Goal: Communication & Community: Share content

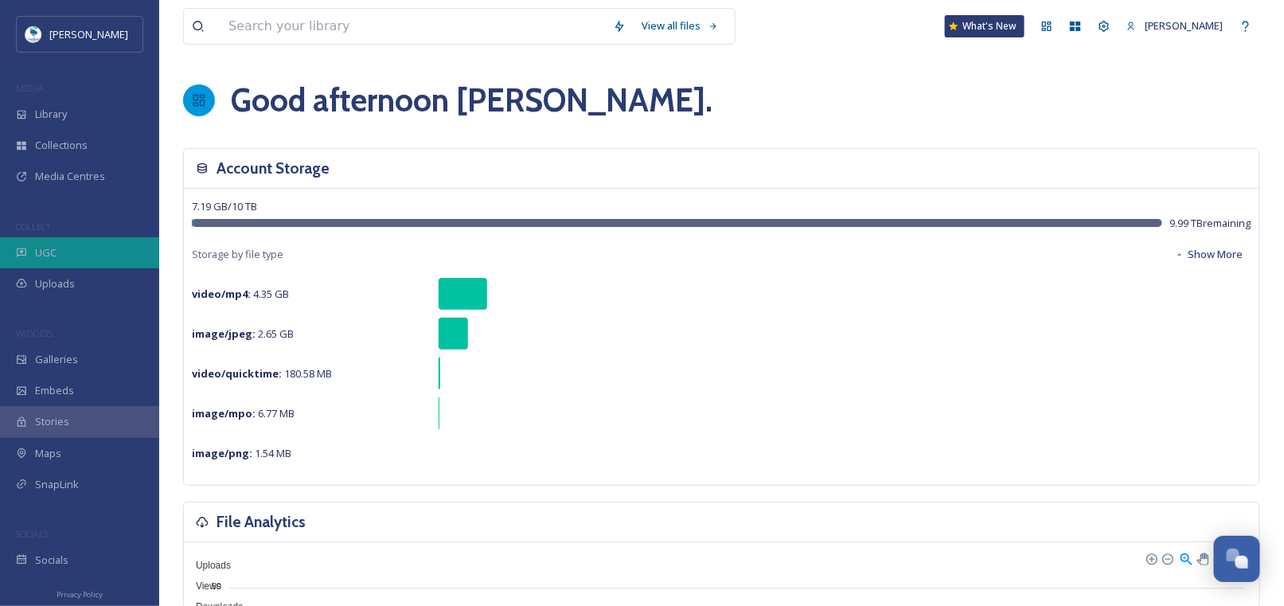
click at [45, 244] on div "UGC" at bounding box center [79, 252] width 159 height 31
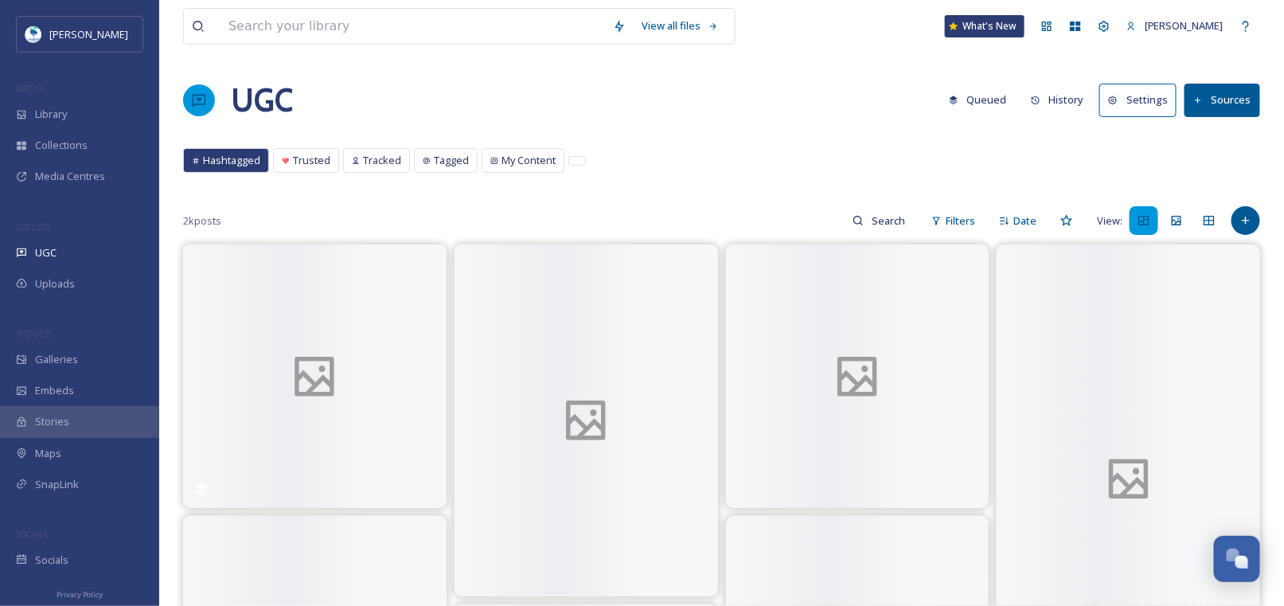
click at [1064, 92] on button "History" at bounding box center [1057, 99] width 69 height 31
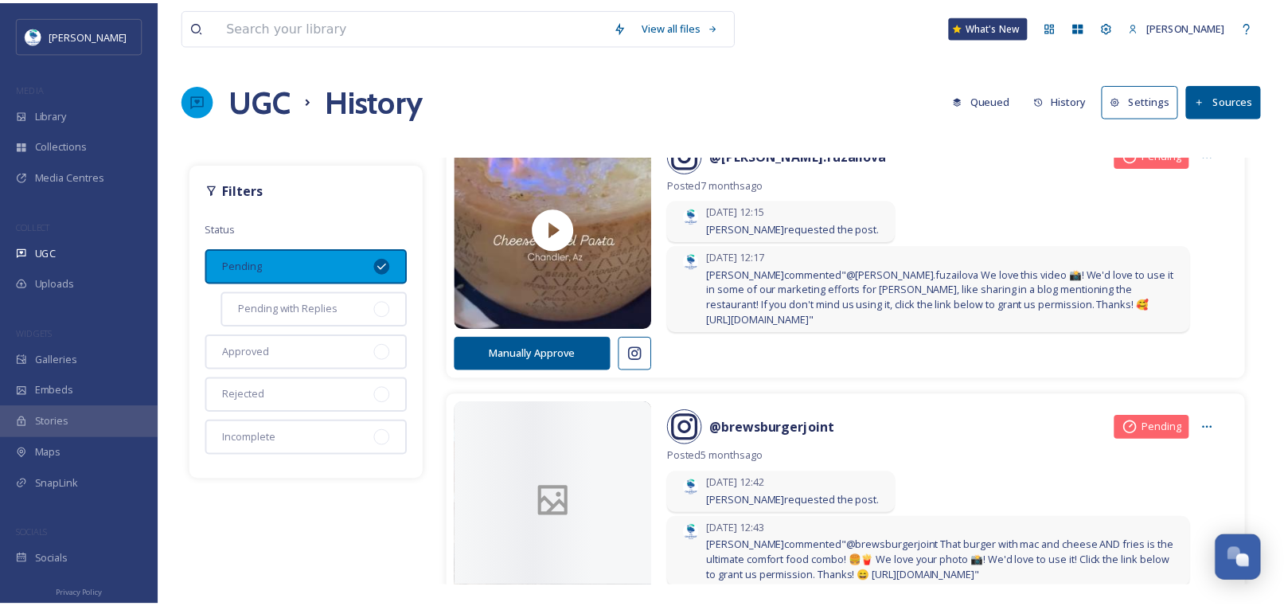
scroll to position [2867, 0]
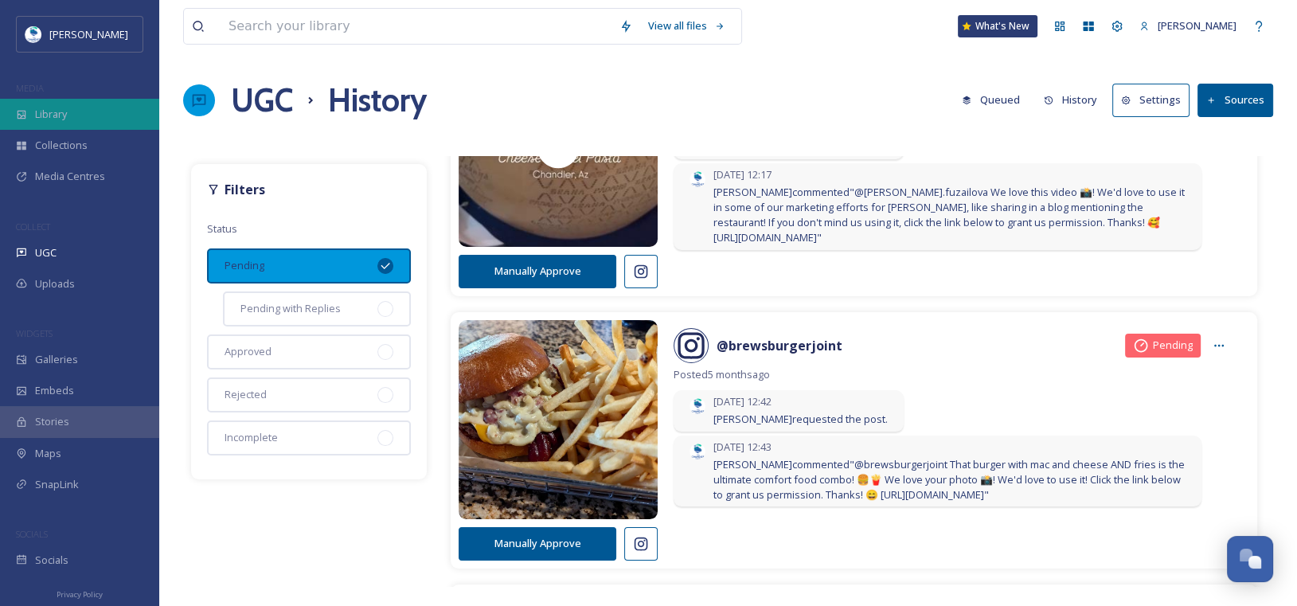
click at [47, 113] on span "Library" at bounding box center [51, 114] width 32 height 15
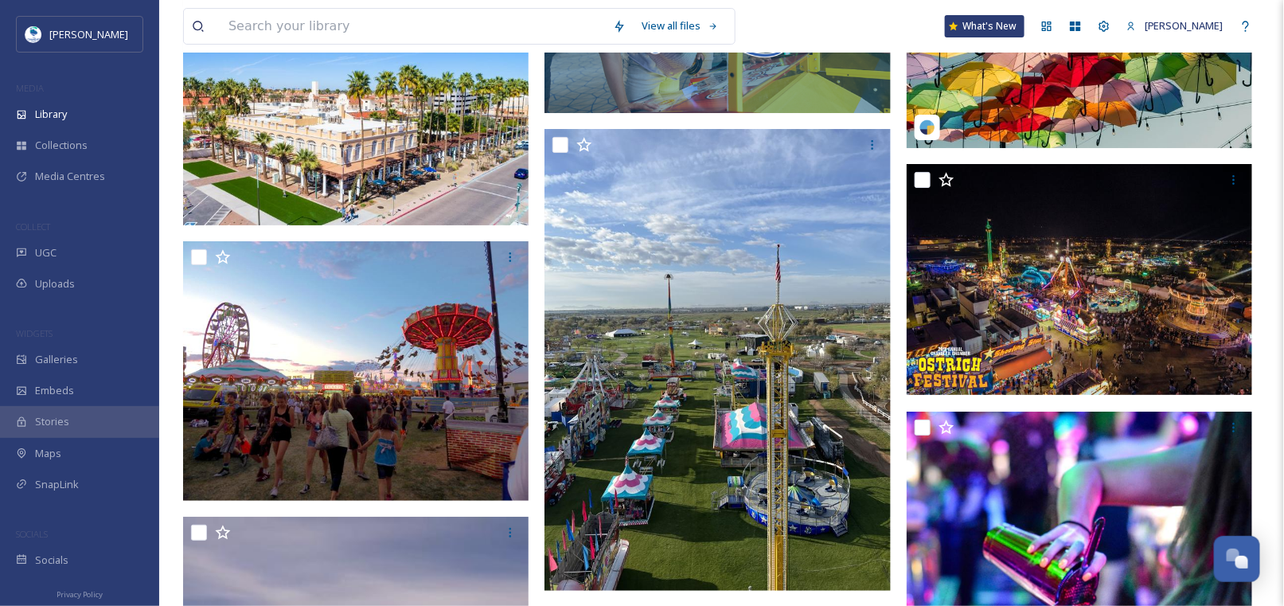
scroll to position [13776, 0]
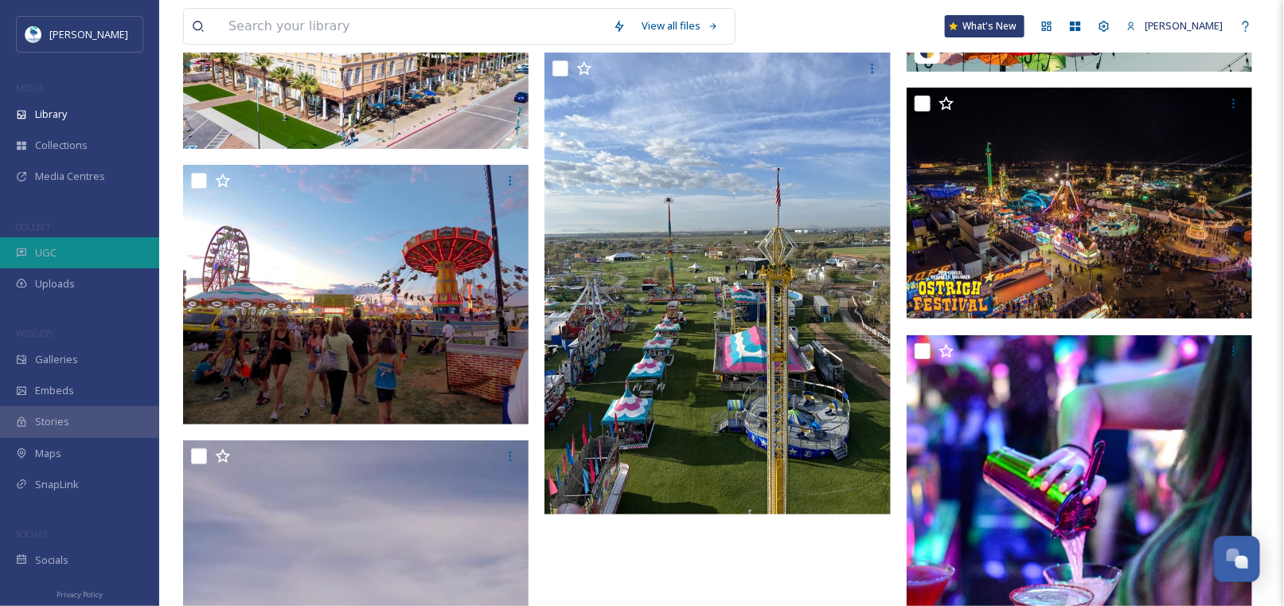
click at [53, 249] on span "UGC" at bounding box center [46, 252] width 22 height 15
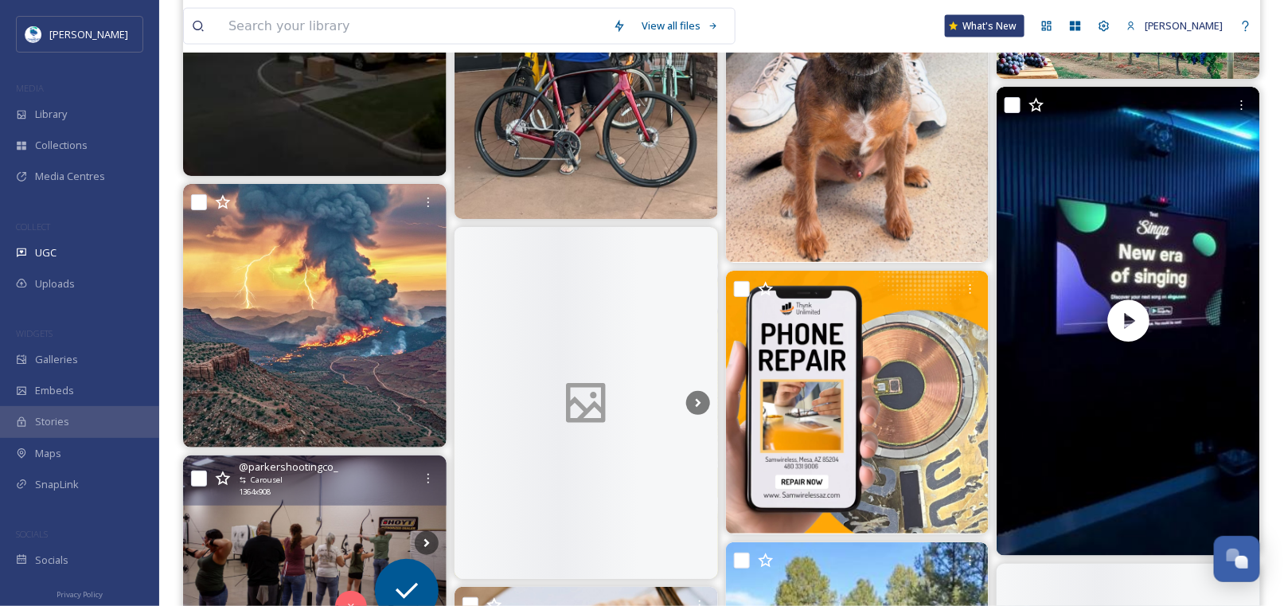
scroll to position [10825, 0]
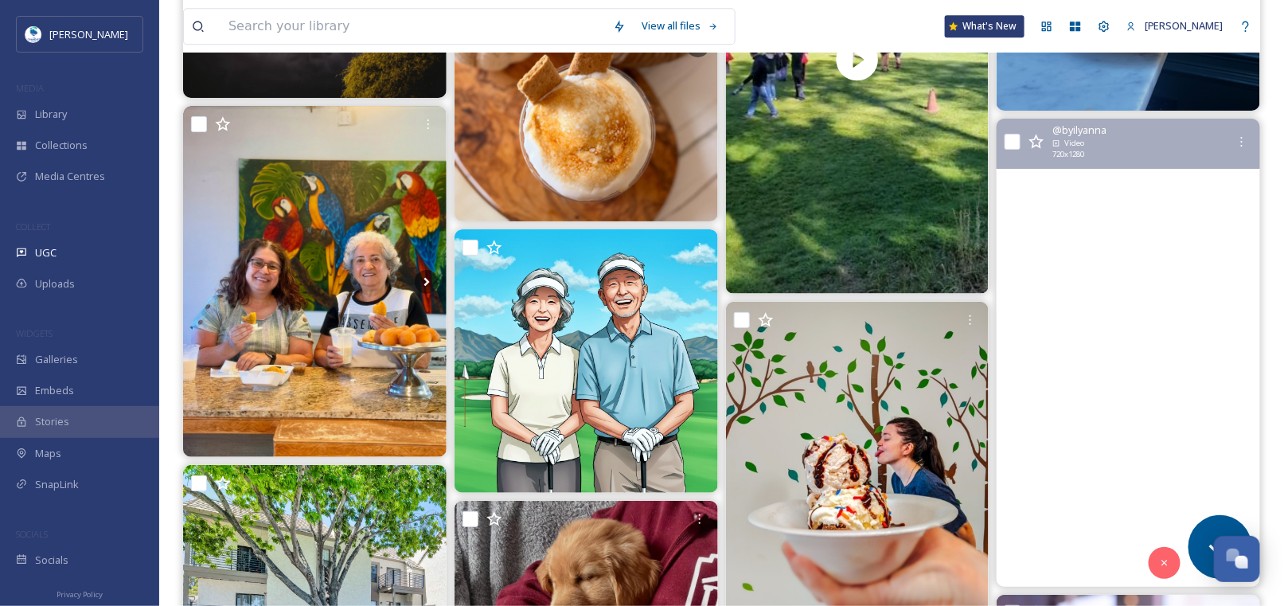
click at [1132, 209] on video "For an authentic desert adventure + bucket list Arizona experience, you have to…" at bounding box center [1129, 353] width 264 height 468
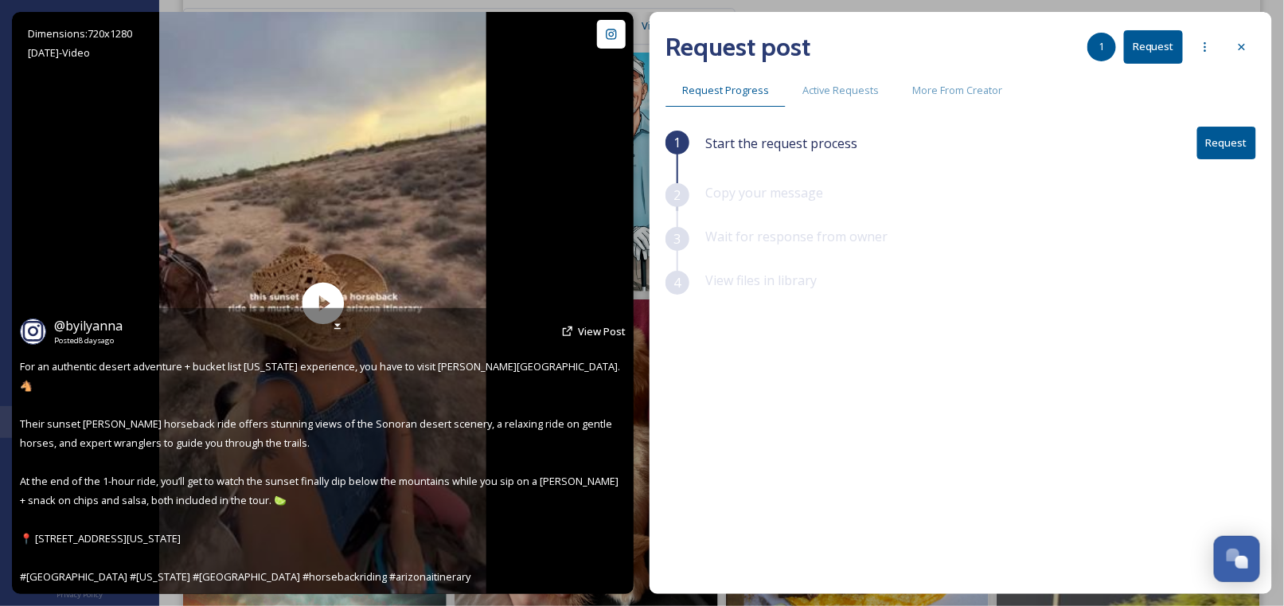
scroll to position [10825, 0]
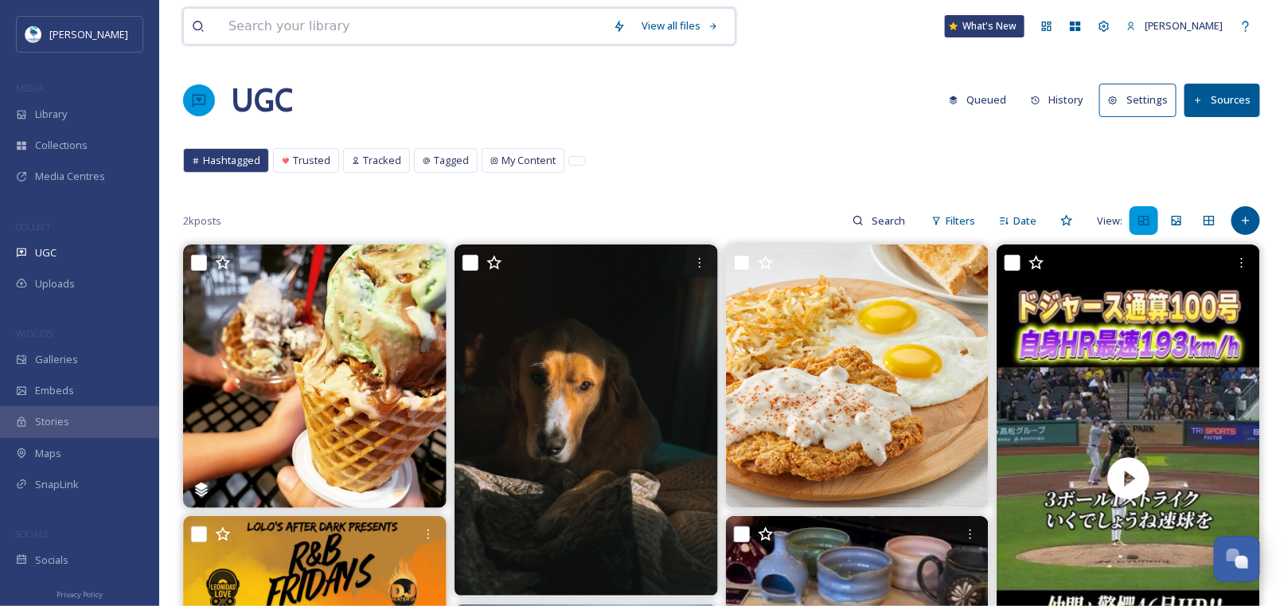
click at [328, 34] on input at bounding box center [413, 26] width 385 height 35
type input "[PERSON_NAME]"
click at [841, 169] on div "Hashtagged Trusted Tracked Tagged My Content Hashtagged Trusted Tracked Tagged …" at bounding box center [721, 164] width 1077 height 33
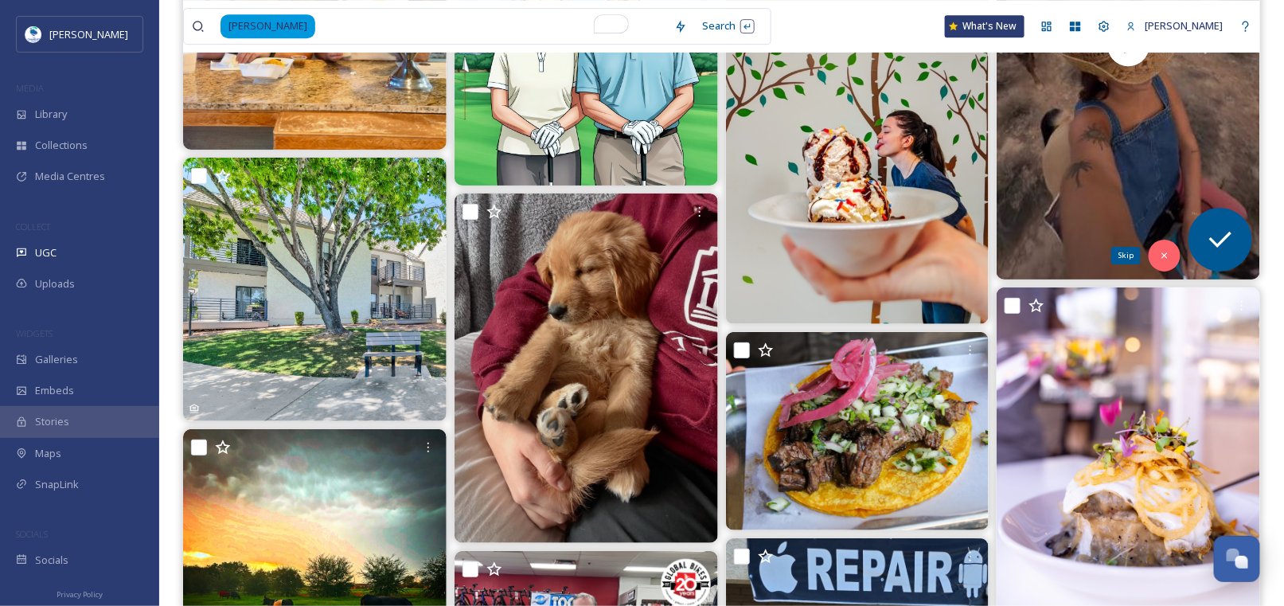
scroll to position [11143, 0]
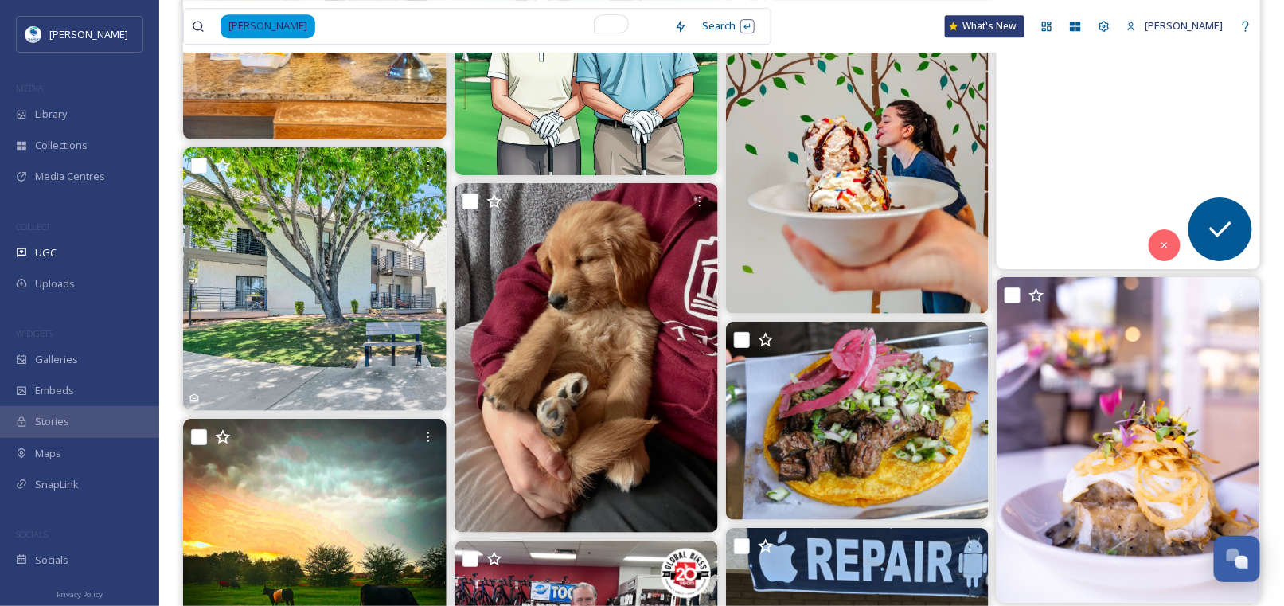
click at [1119, 150] on video "For an authentic desert adventure + bucket list Arizona experience, you have to…" at bounding box center [1129, 35] width 264 height 468
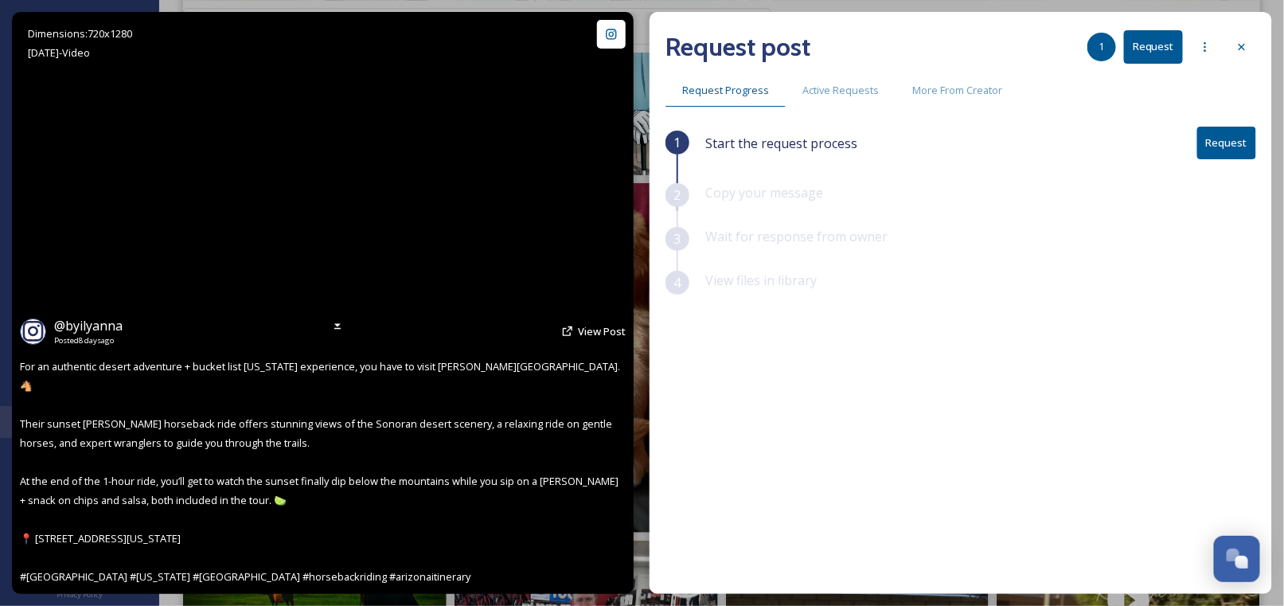
click at [331, 303] on video "For an authentic desert adventure + bucket list Arizona experience, you have to…" at bounding box center [322, 303] width 327 height 582
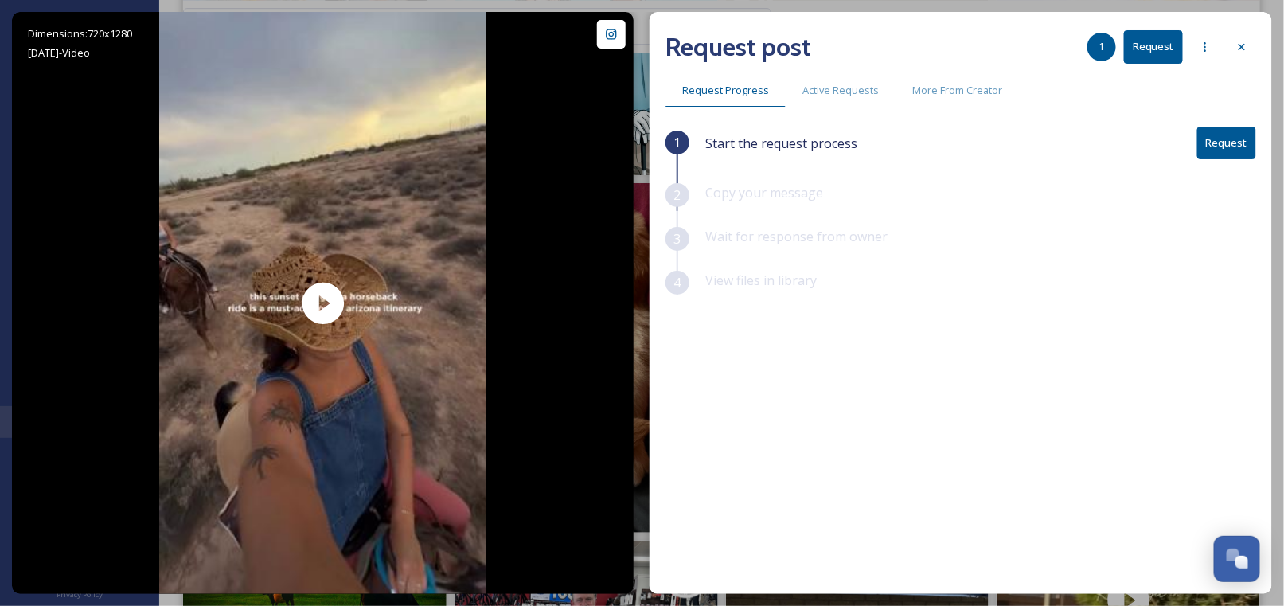
click at [319, 299] on icon at bounding box center [323, 304] width 48 height 48
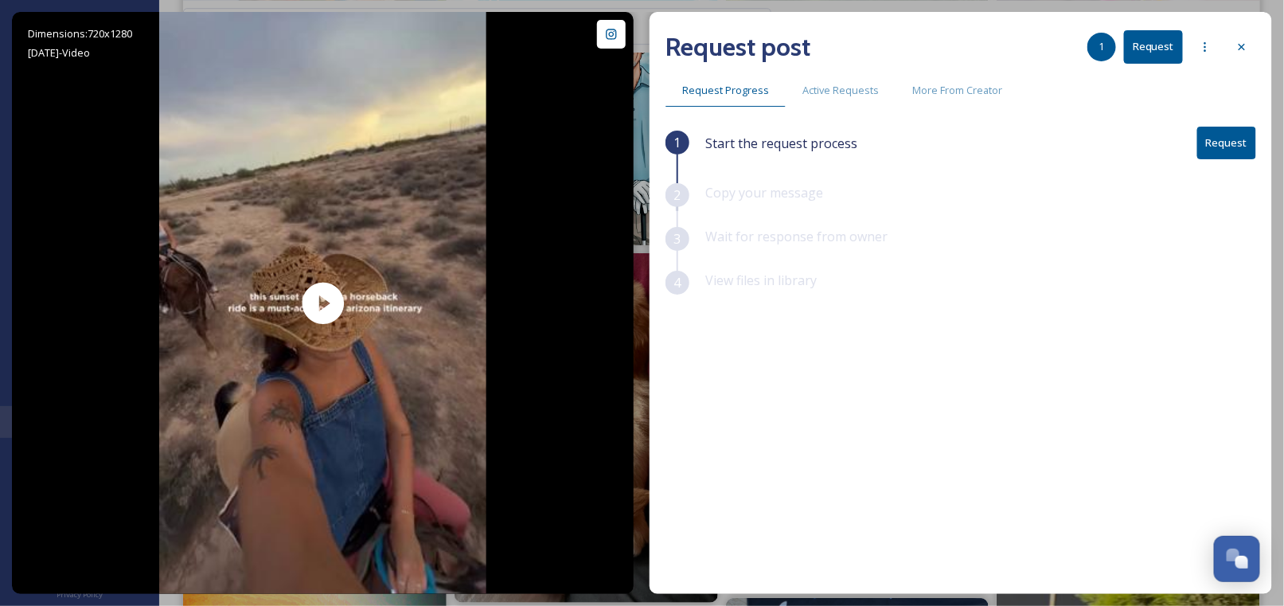
scroll to position [11063, 0]
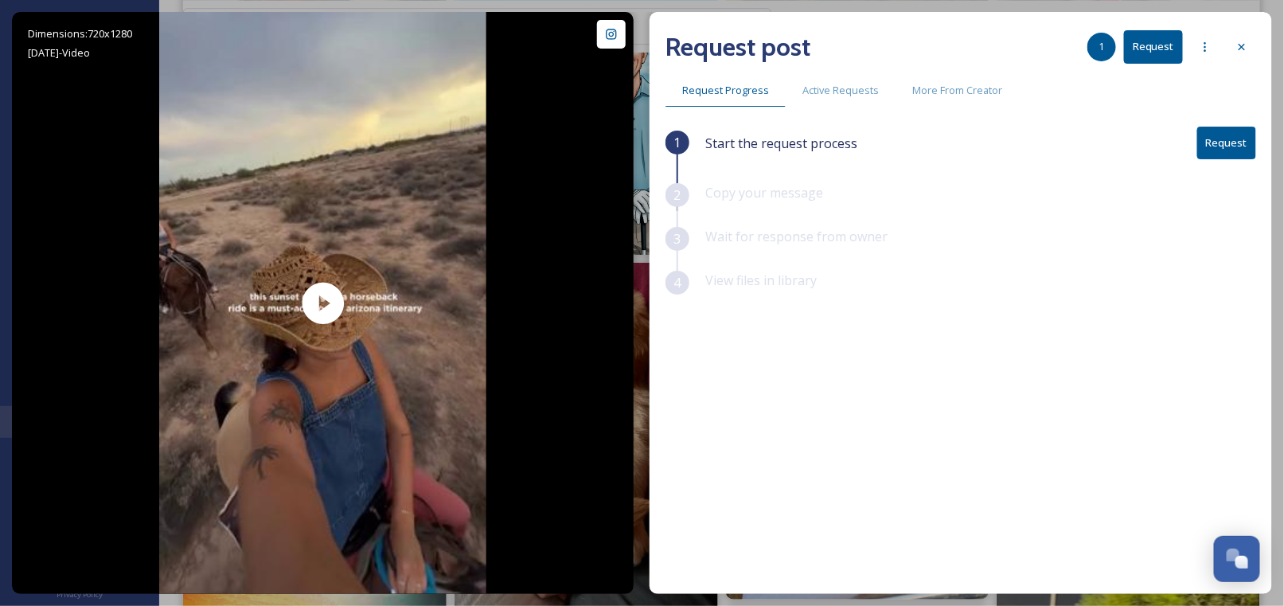
click at [1226, 139] on button "Request" at bounding box center [1227, 143] width 59 height 33
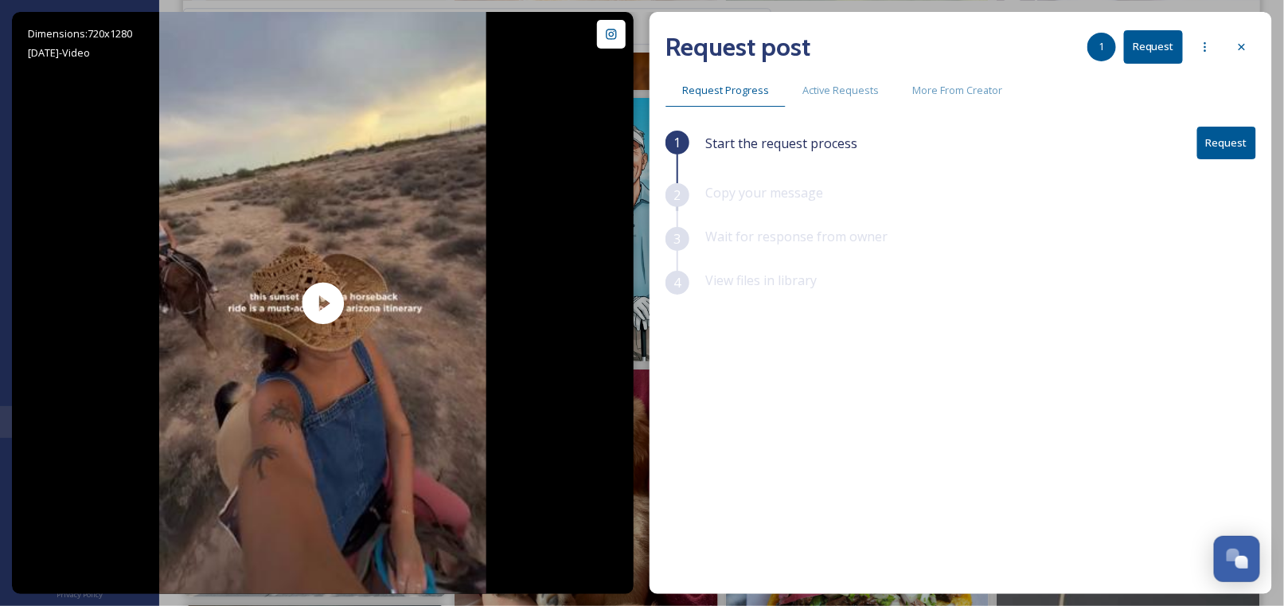
scroll to position [10904, 0]
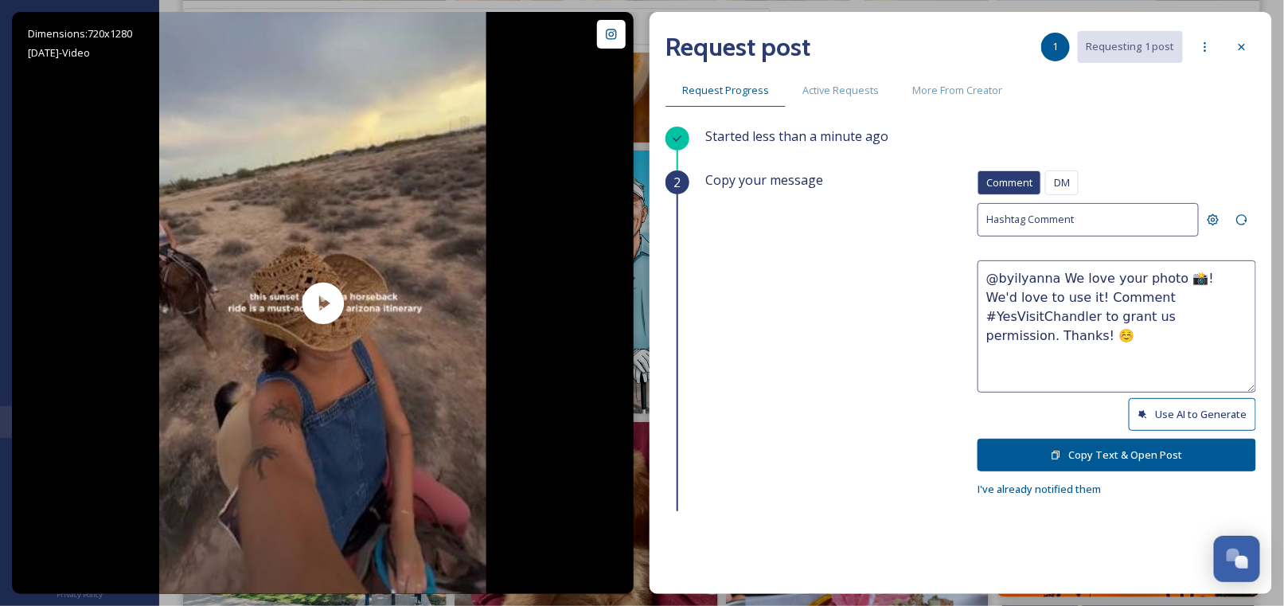
click at [1177, 408] on button "Use AI to Generate" at bounding box center [1192, 414] width 127 height 33
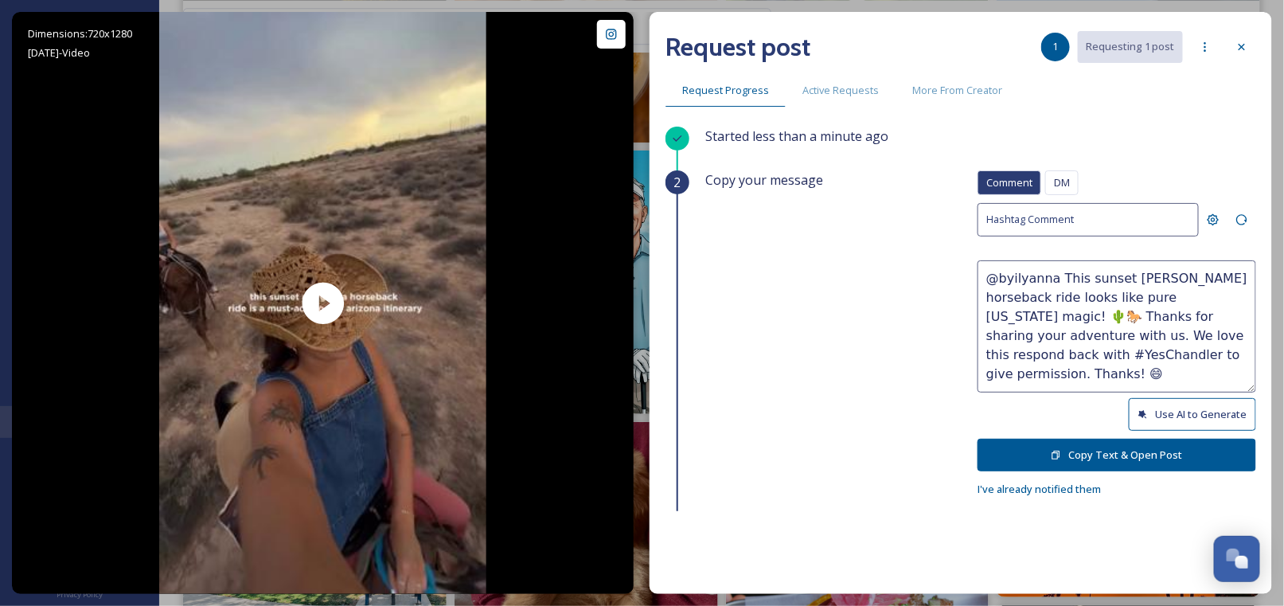
click at [1062, 351] on textarea "@byilyanna This sunset [PERSON_NAME] horseback ride looks like pure [US_STATE] …" at bounding box center [1117, 326] width 279 height 132
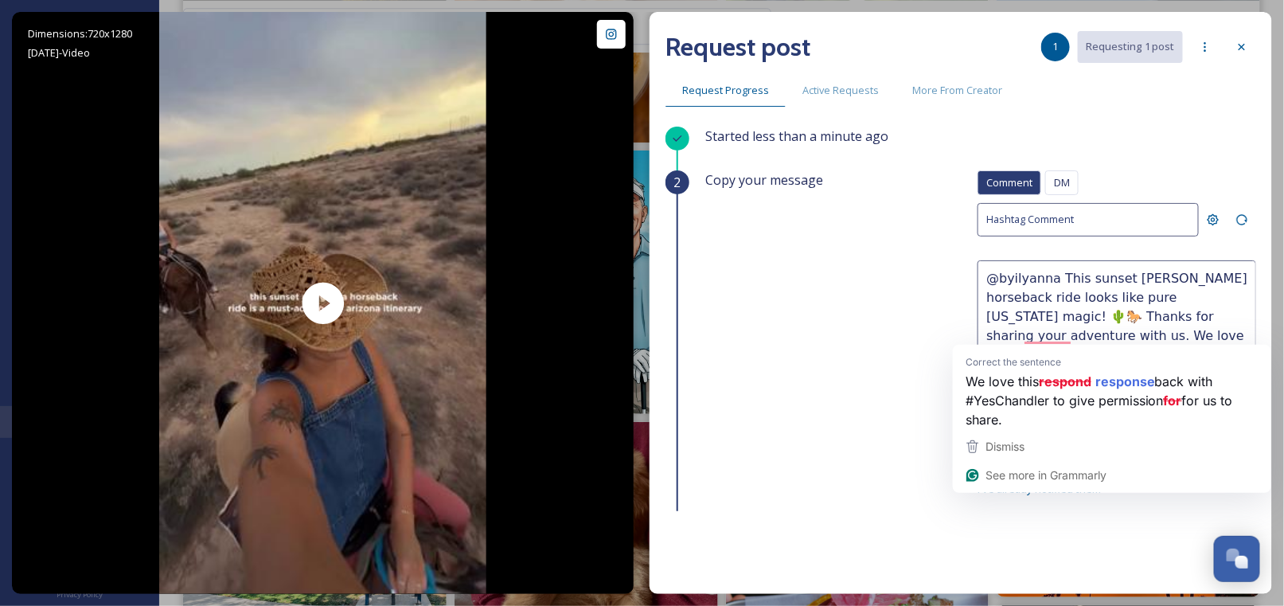
click at [1022, 331] on textarea "@byilyanna This sunset [PERSON_NAME] horseback ride looks like pure [US_STATE] …" at bounding box center [1117, 326] width 279 height 132
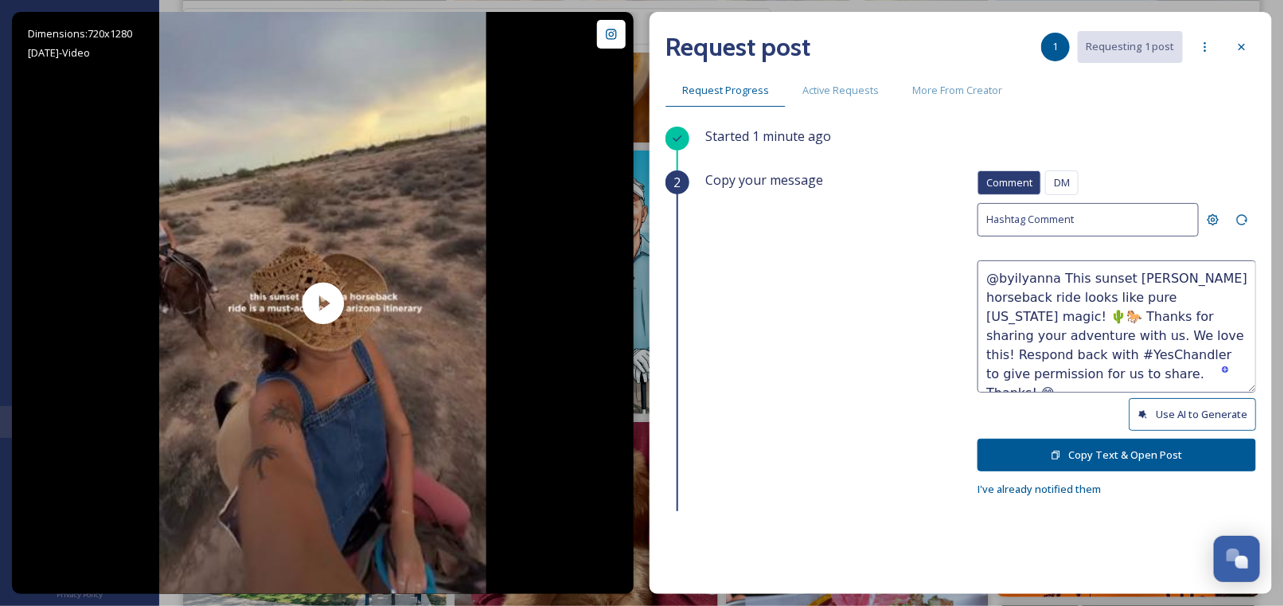
type textarea "@byilyanna This sunset [PERSON_NAME] horseback ride looks like pure [US_STATE] …"
click at [1078, 449] on button "Copy Text & Open Post" at bounding box center [1117, 455] width 279 height 33
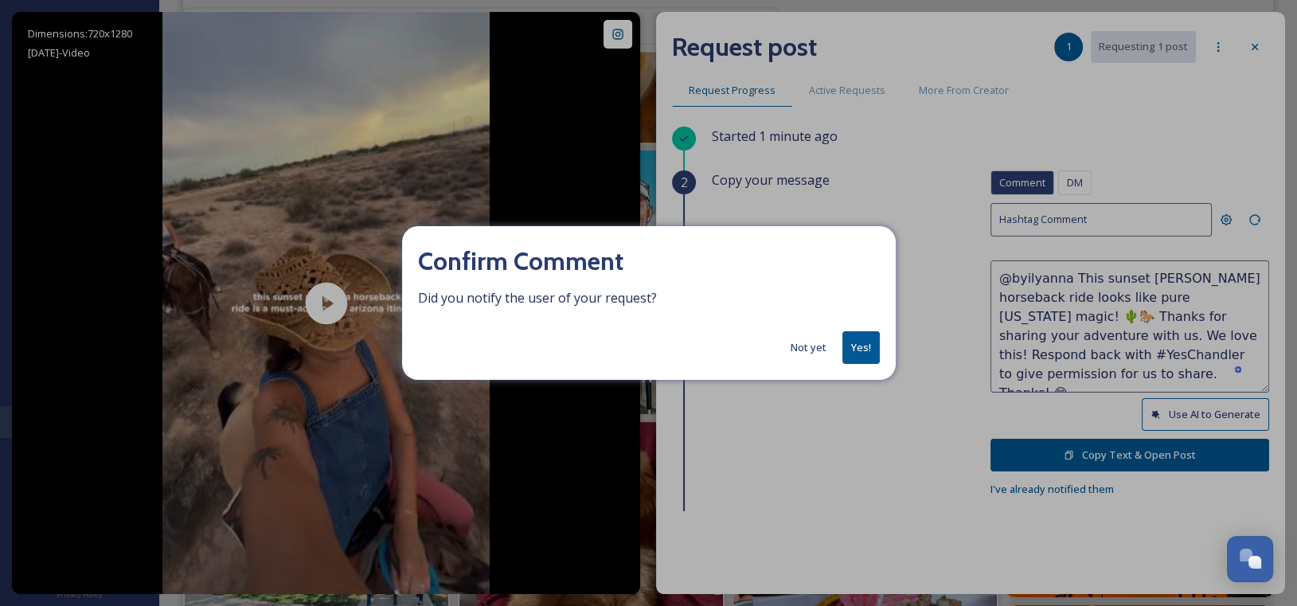
click at [797, 349] on button "Not yet" at bounding box center [809, 347] width 52 height 31
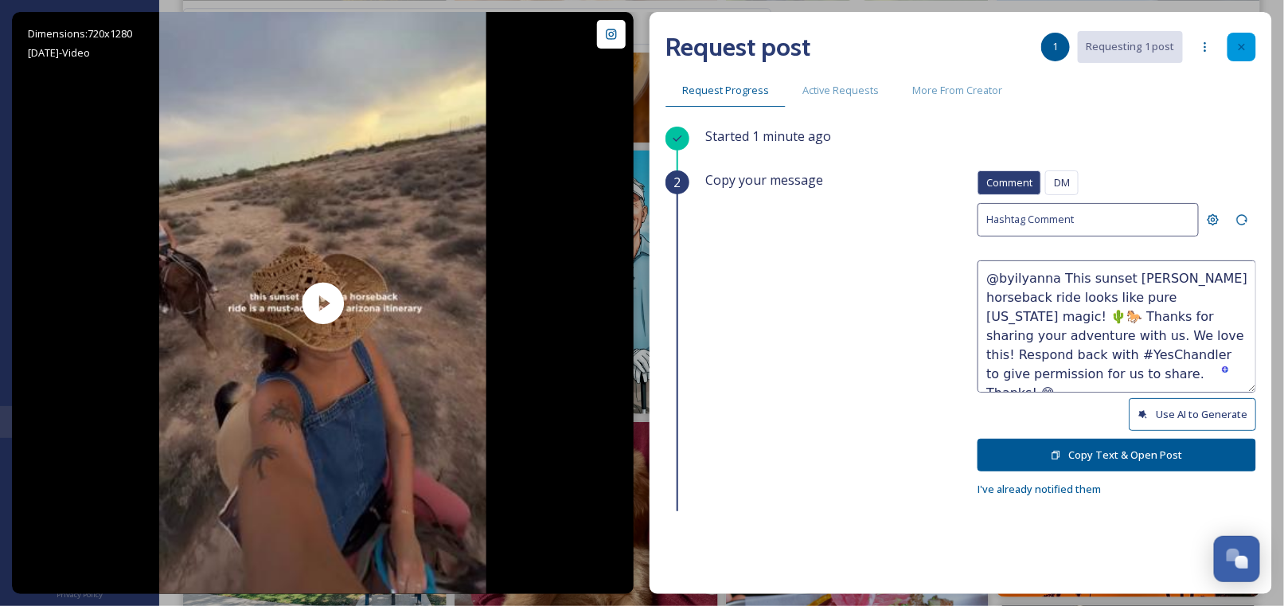
click at [1243, 46] on icon at bounding box center [1242, 47] width 13 height 13
